Goal: Information Seeking & Learning: Learn about a topic

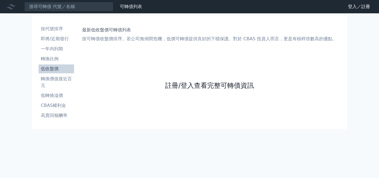
click at [200, 86] on link "註冊/登入查看完整可轉債資訊" at bounding box center [209, 85] width 89 height 9
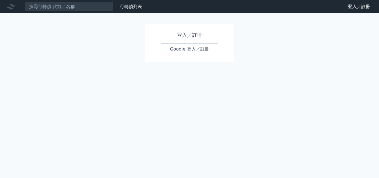
click at [195, 55] on div "登入／註冊 Google 登入／註冊" at bounding box center [189, 42] width 89 height 37
click at [194, 55] on link "Google 登入／註冊" at bounding box center [190, 49] width 58 height 12
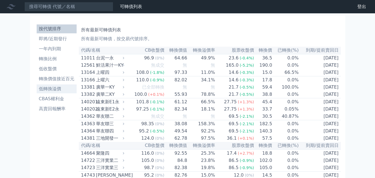
click at [54, 88] on li "低轉換溢價" at bounding box center [57, 88] width 40 height 7
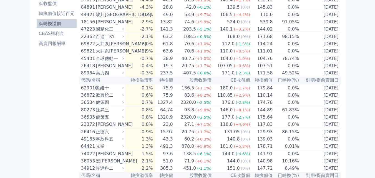
scroll to position [55, 0]
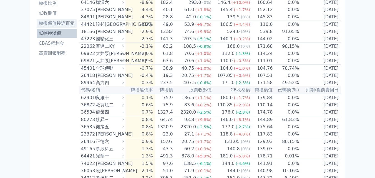
click at [56, 22] on li "轉換價值接近百元" at bounding box center [57, 23] width 40 height 7
